Goal: Information Seeking & Learning: Learn about a topic

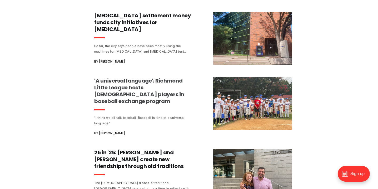
scroll to position [300, 0]
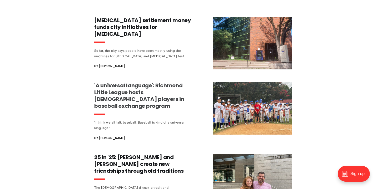
click at [124, 95] on h3 "'A universal language': Richmond Little League hosts [DEMOGRAPHIC_DATA] players…" at bounding box center [143, 95] width 98 height 27
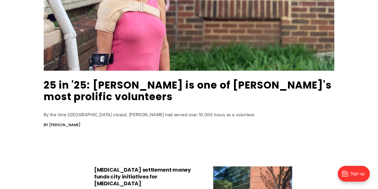
scroll to position [149, 0]
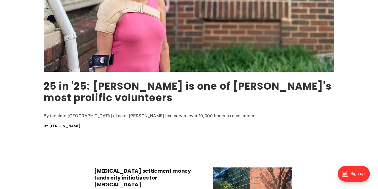
click at [98, 84] on link "25 in '25: [PERSON_NAME] is one of [PERSON_NAME]'s most prolific volunteers" at bounding box center [188, 92] width 288 height 26
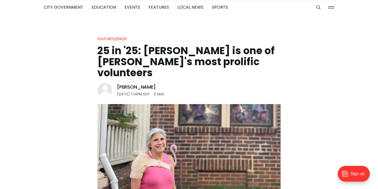
scroll to position [26, 0]
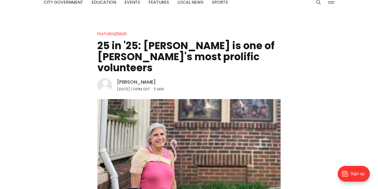
click at [125, 81] on link "[PERSON_NAME]" at bounding box center [136, 82] width 39 height 6
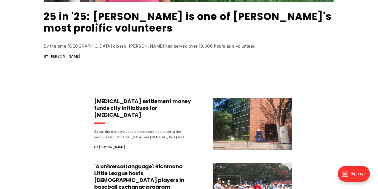
scroll to position [270, 0]
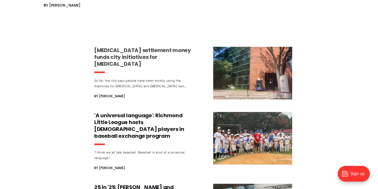
click at [137, 50] on h3 "[MEDICAL_DATA] settlement money funds city initiatives for [MEDICAL_DATA]" at bounding box center [143, 57] width 98 height 21
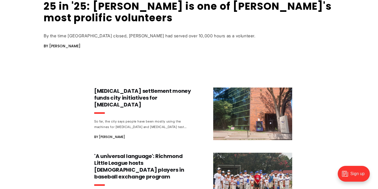
scroll to position [209, 0]
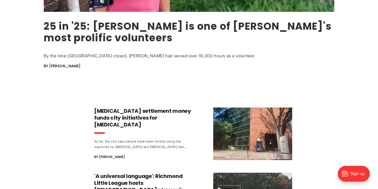
click at [94, 37] on link "25 in '25: [PERSON_NAME] is one of [PERSON_NAME]'s most prolific volunteers" at bounding box center [188, 32] width 288 height 26
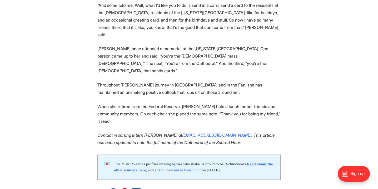
scroll to position [1058, 0]
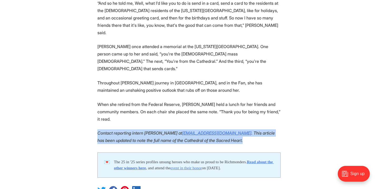
drag, startPoint x: 251, startPoint y: 89, endPoint x: 97, endPoint y: 84, distance: 154.2
click at [97, 130] on em "Contact reporting intern [PERSON_NAME] at" at bounding box center [139, 132] width 85 height 5
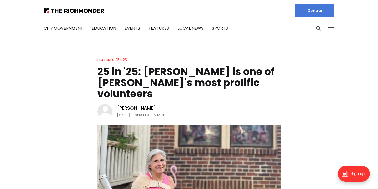
scroll to position [0, 0]
